Goal: Task Accomplishment & Management: Use online tool/utility

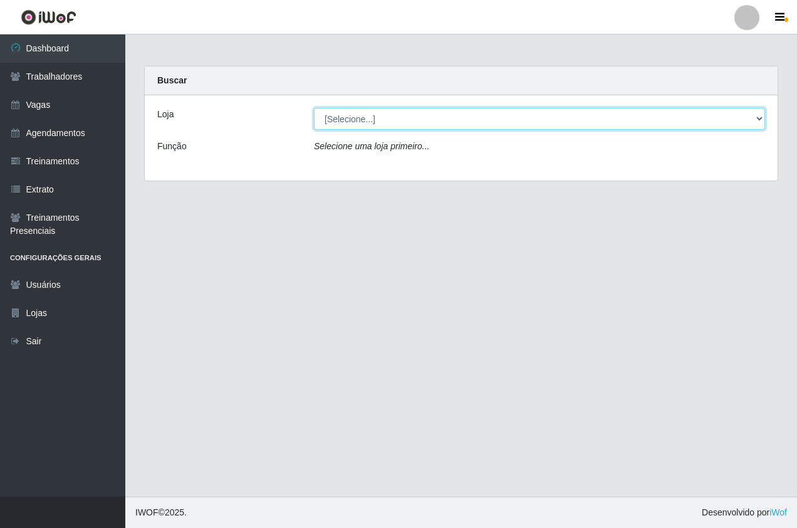
click at [361, 120] on select "[Selecione...] Pizza Nostra" at bounding box center [539, 119] width 451 height 22
select select "337"
click at [314, 108] on select "[Selecione...] Pizza Nostra" at bounding box center [539, 119] width 451 height 22
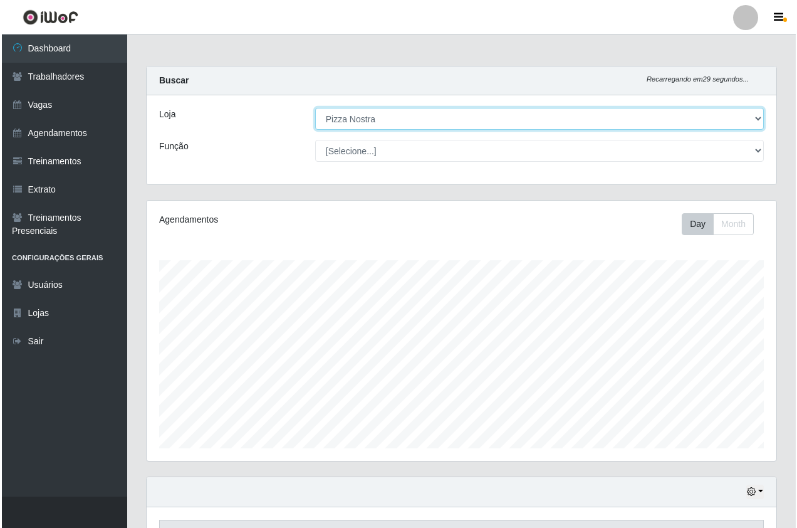
scroll to position [193, 0]
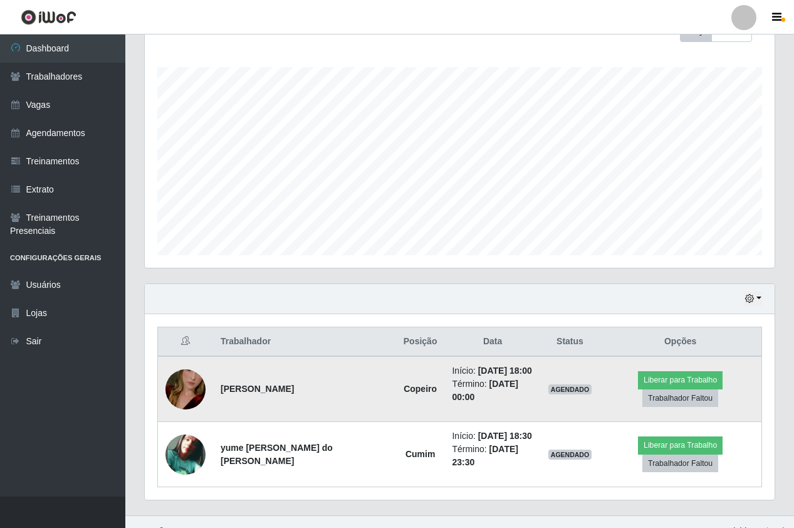
click at [190, 376] on img at bounding box center [185, 389] width 40 height 71
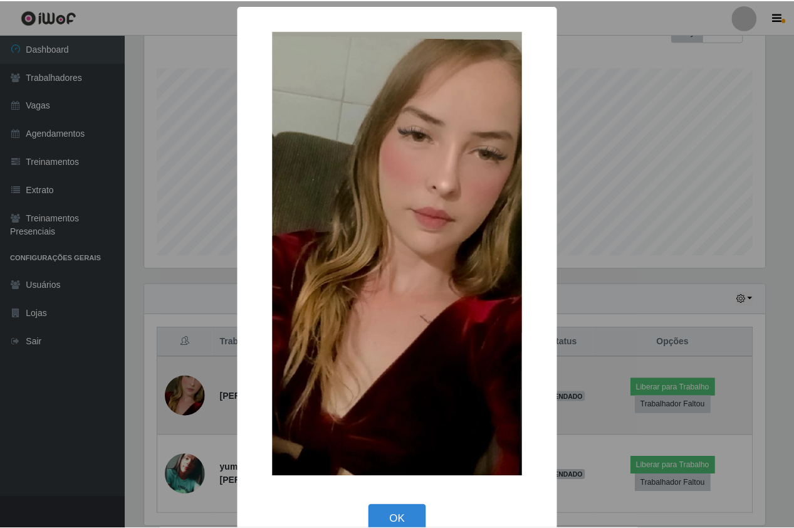
scroll to position [260, 624]
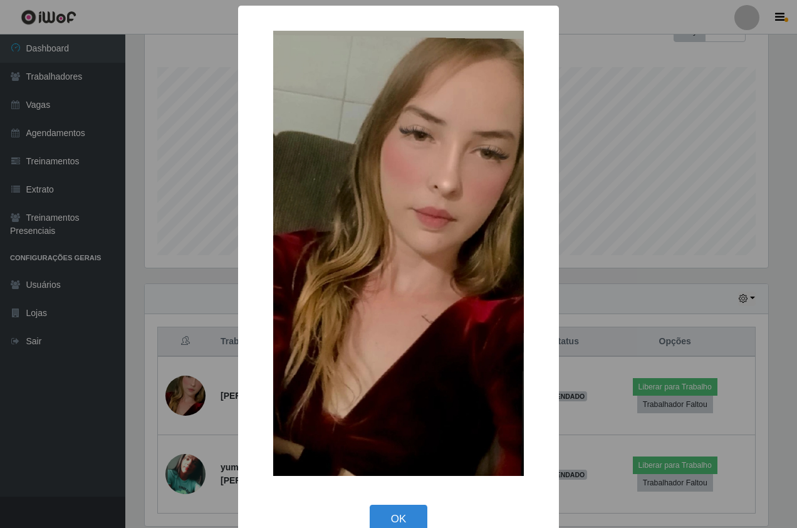
click at [189, 373] on div "× OK Cancel" at bounding box center [398, 264] width 797 height 528
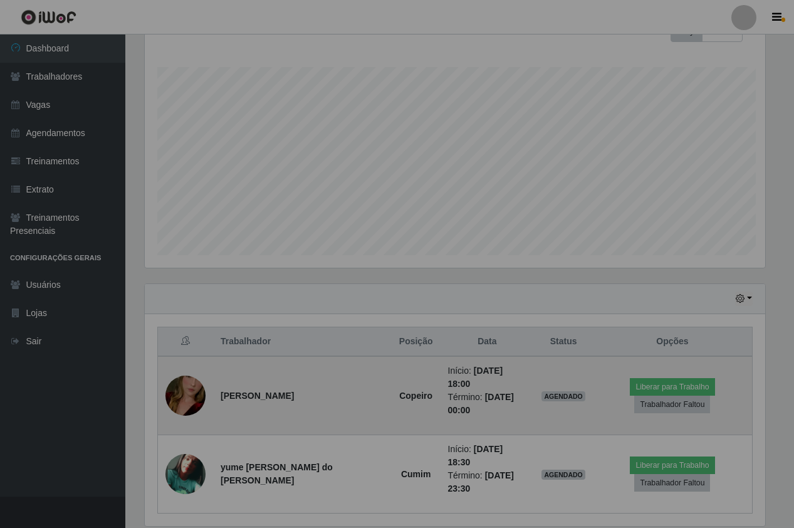
scroll to position [260, 630]
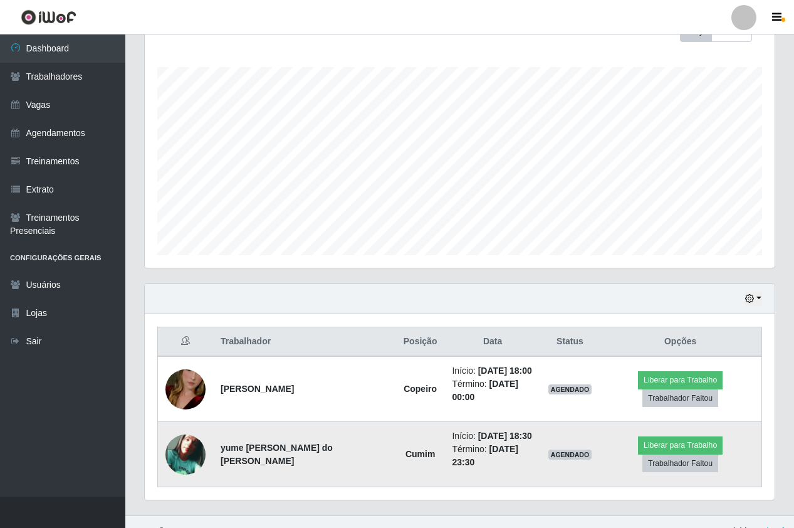
click at [182, 440] on img at bounding box center [185, 454] width 40 height 40
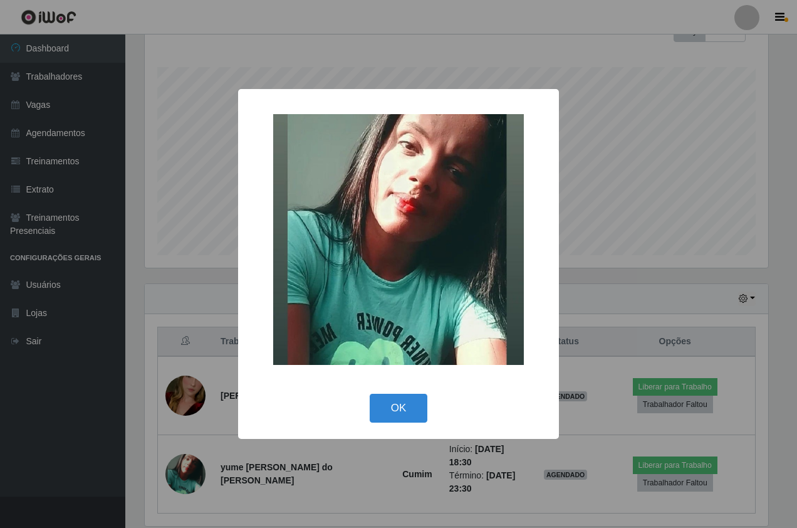
click at [184, 431] on div "× OK Cancel" at bounding box center [398, 264] width 797 height 528
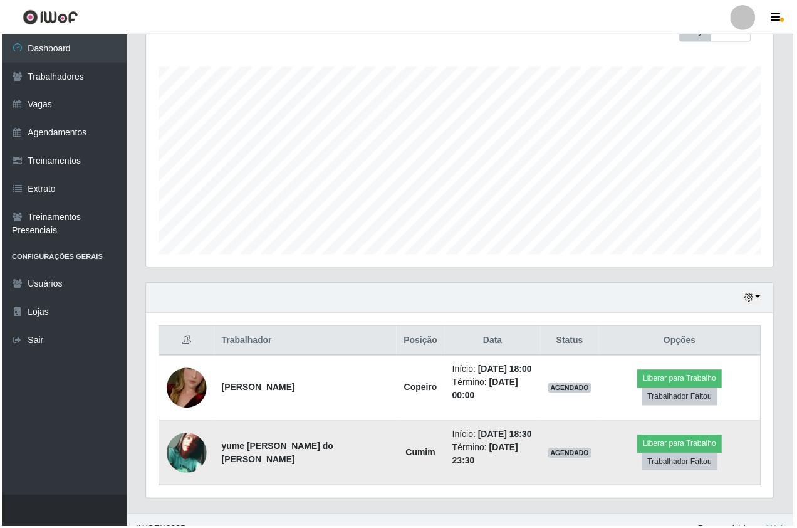
scroll to position [260, 630]
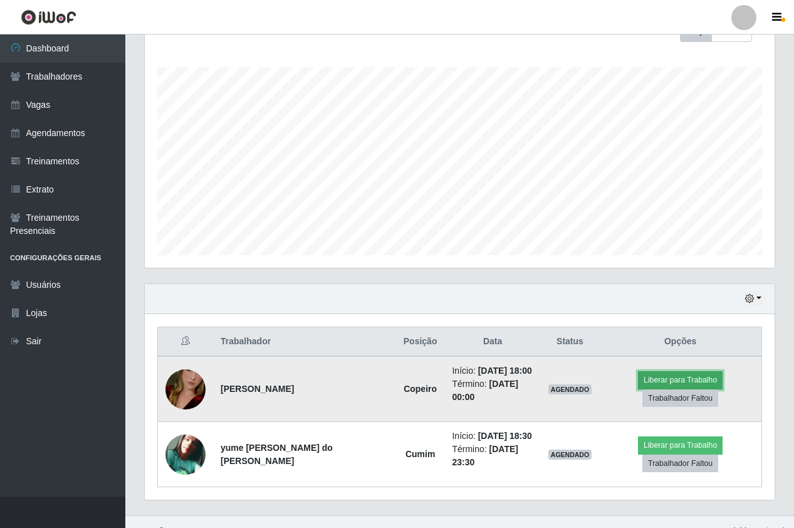
click at [661, 389] on button "Liberar para Trabalho" at bounding box center [680, 380] width 85 height 18
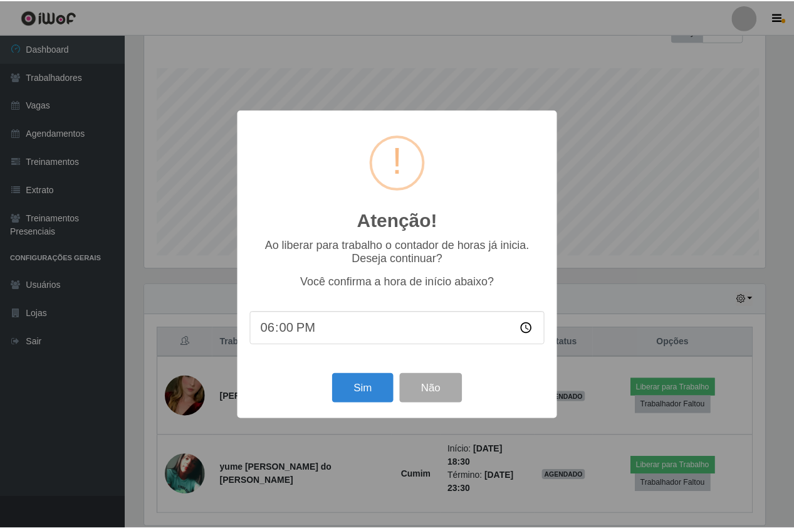
scroll to position [260, 624]
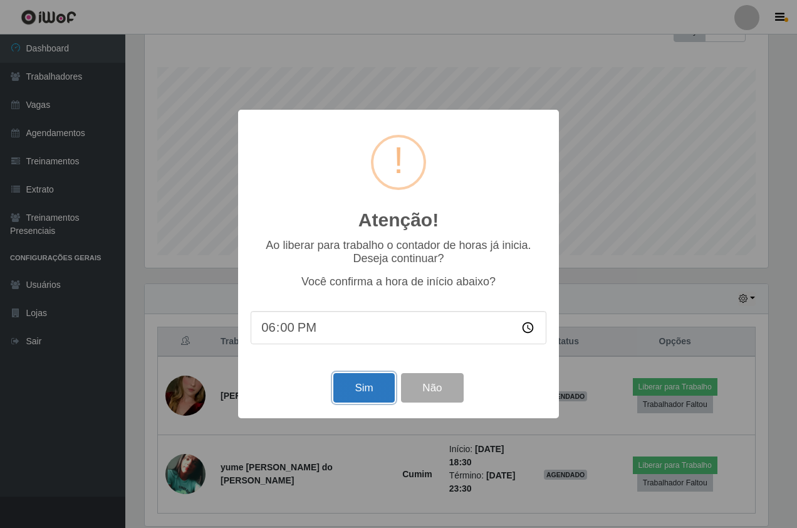
click at [380, 388] on button "Sim" at bounding box center [363, 387] width 61 height 29
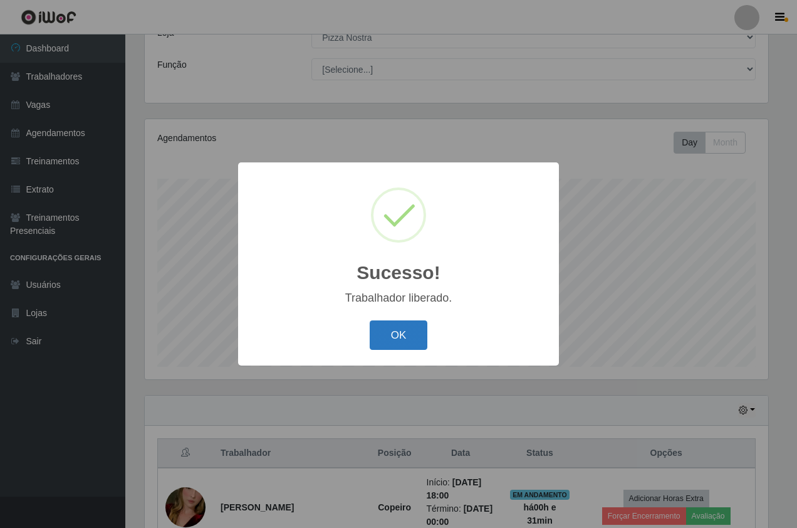
click at [410, 336] on button "OK" at bounding box center [399, 334] width 58 height 29
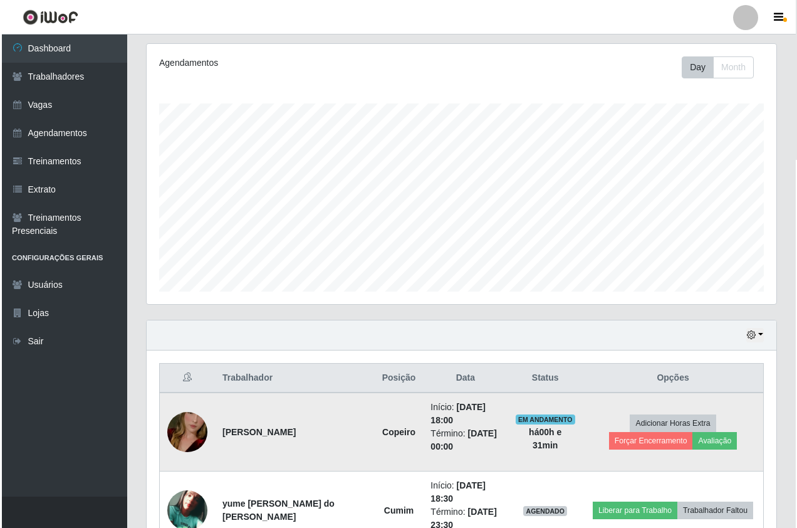
scroll to position [238, 0]
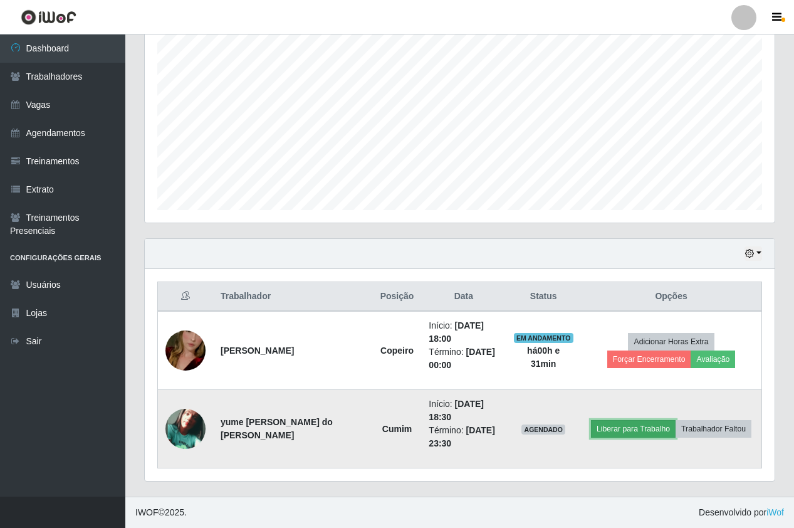
click at [647, 426] on button "Liberar para Trabalho" at bounding box center [633, 429] width 85 height 18
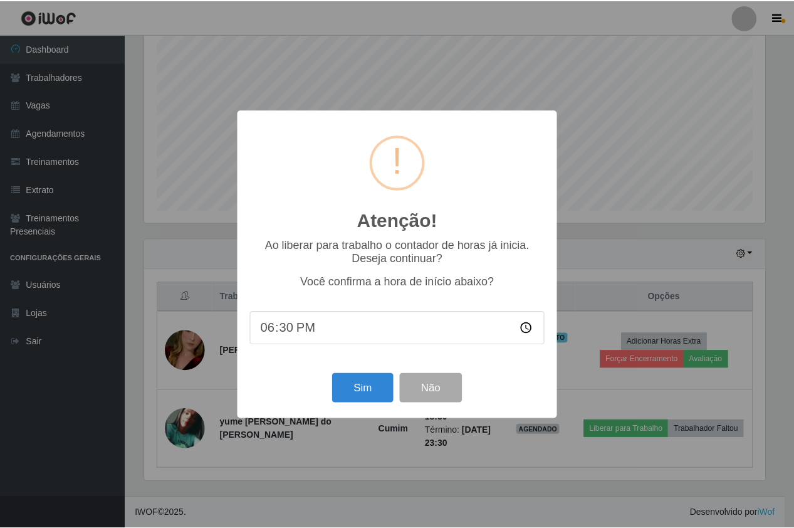
scroll to position [260, 624]
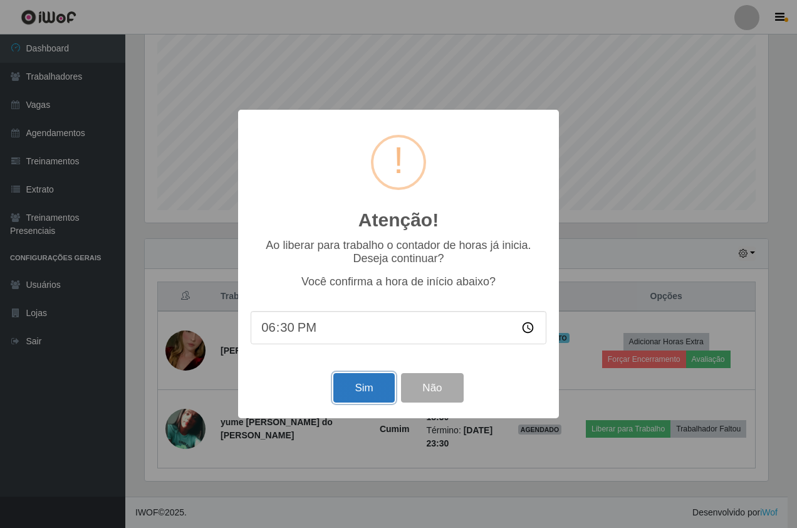
click at [343, 394] on button "Sim" at bounding box center [363, 387] width 61 height 29
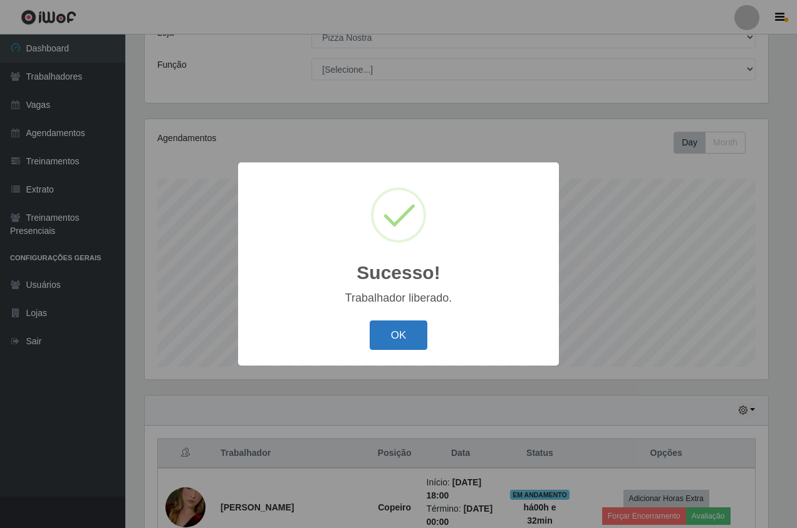
click at [407, 339] on button "OK" at bounding box center [399, 334] width 58 height 29
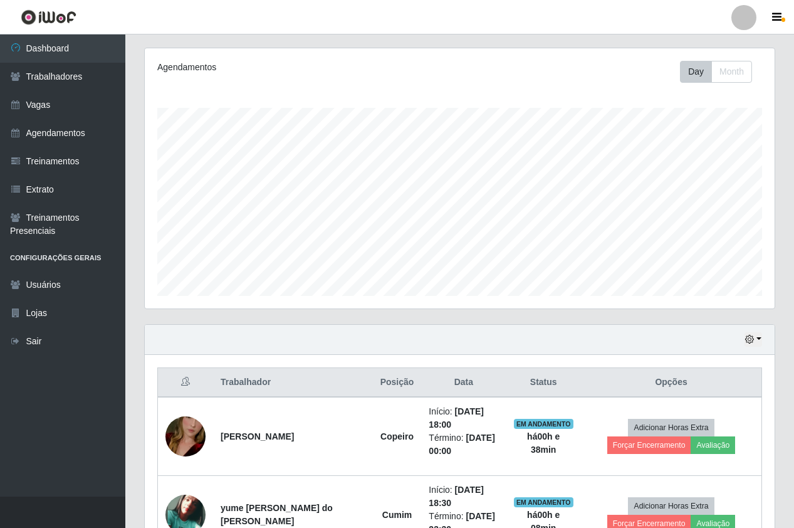
scroll to position [238, 0]
